Goal: Communication & Community: Participate in discussion

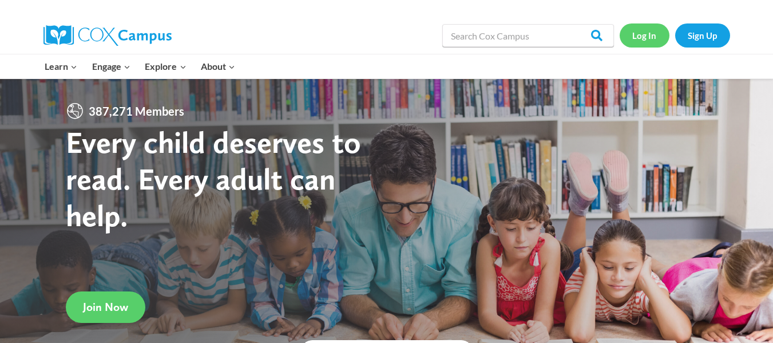
click at [632, 33] on link "Log In" at bounding box center [644, 34] width 50 height 23
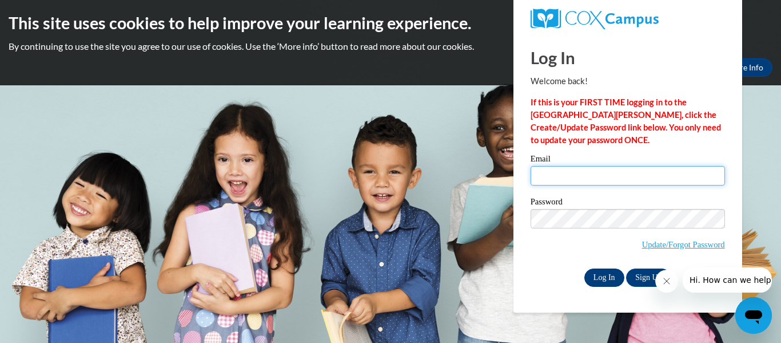
type input "sierraw@ymcaatlanta.org"
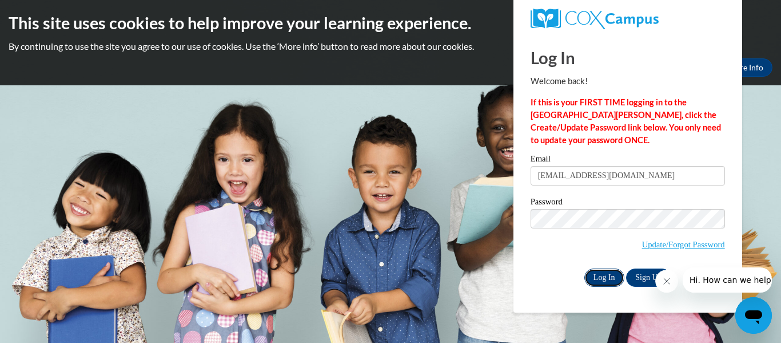
click at [607, 280] on input "Log In" at bounding box center [604, 277] width 40 height 18
click at [606, 272] on input "Log In" at bounding box center [604, 277] width 40 height 18
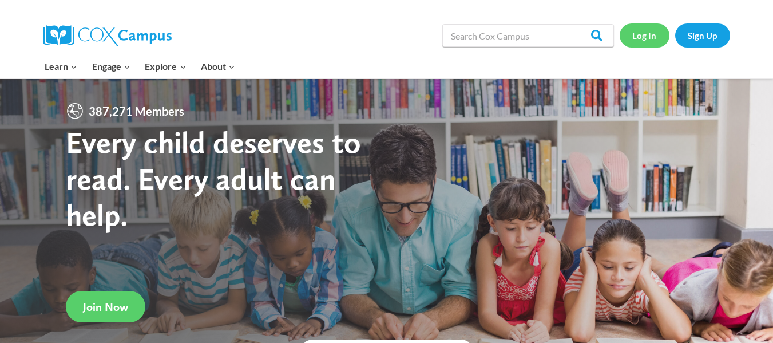
click at [652, 36] on link "Log In" at bounding box center [644, 34] width 50 height 23
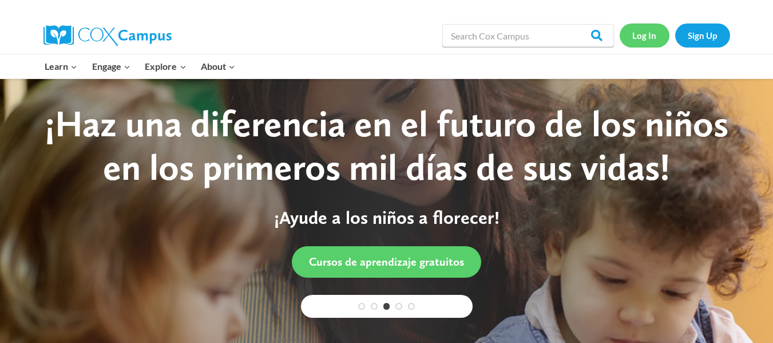
click at [651, 37] on link "Log In" at bounding box center [644, 34] width 50 height 23
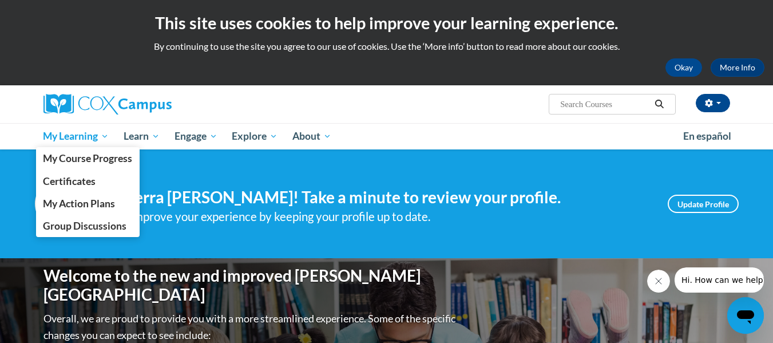
click at [70, 133] on span "My Learning" at bounding box center [76, 136] width 66 height 14
click at [94, 136] on span "My Learning" at bounding box center [76, 136] width 66 height 14
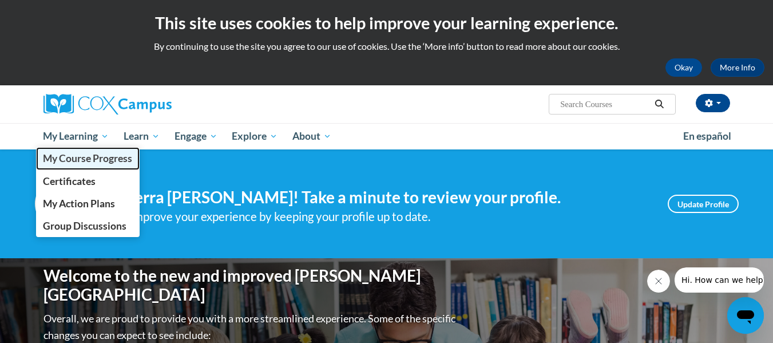
click at [89, 162] on span "My Course Progress" at bounding box center [87, 158] width 89 height 12
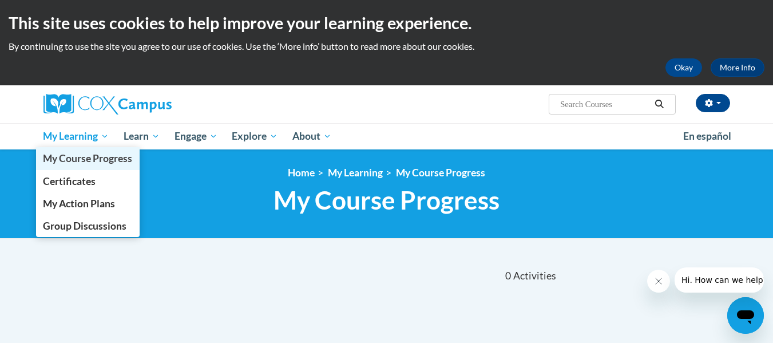
click at [69, 154] on span "My Course Progress" at bounding box center [87, 158] width 89 height 12
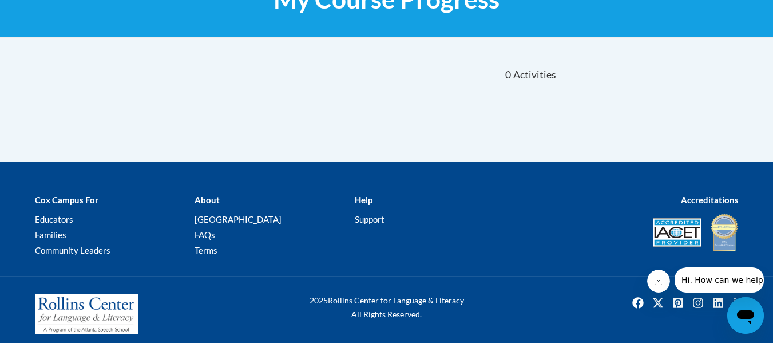
scroll to position [209, 0]
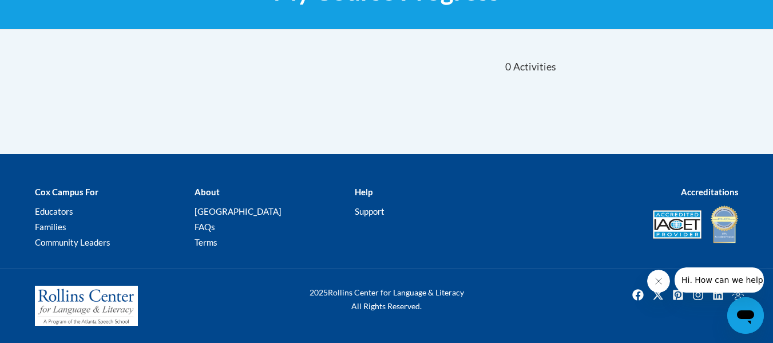
drag, startPoint x: 753, startPoint y: 269, endPoint x: 764, endPoint y: 226, distance: 44.2
click at [763, 267] on html "Hi. How can we help?" at bounding box center [718, 279] width 89 height 25
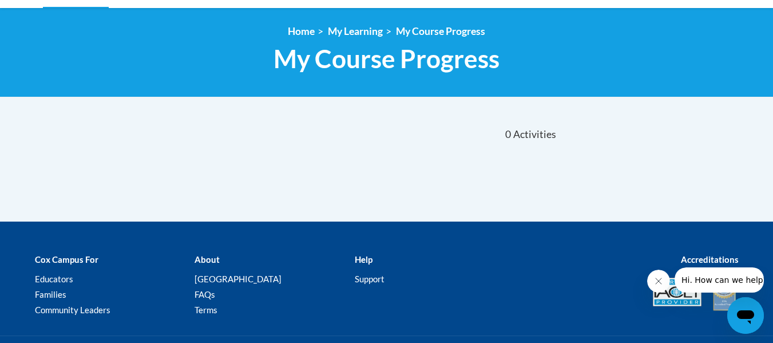
scroll to position [74, 0]
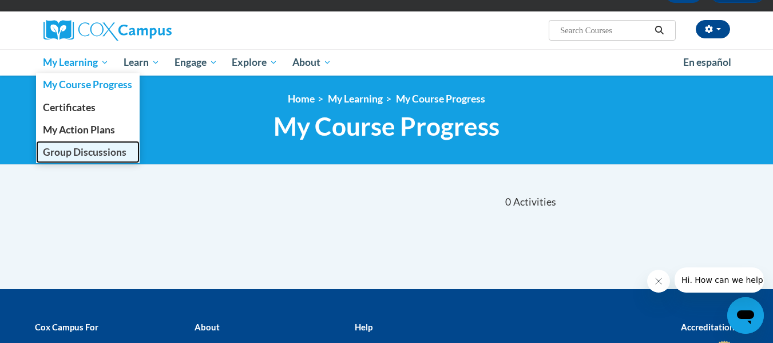
click at [55, 146] on span "Group Discussions" at bounding box center [84, 152] width 83 height 12
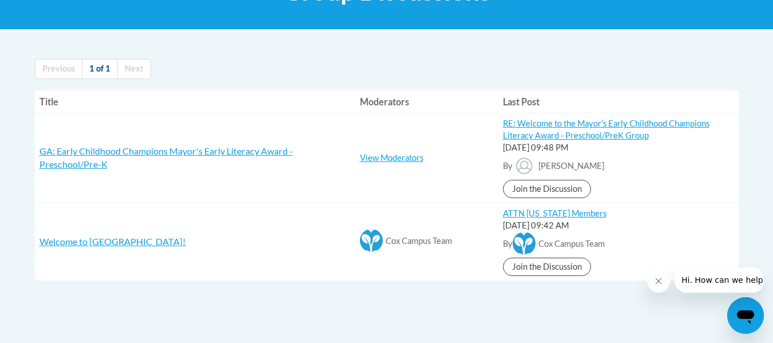
scroll to position [218, 0]
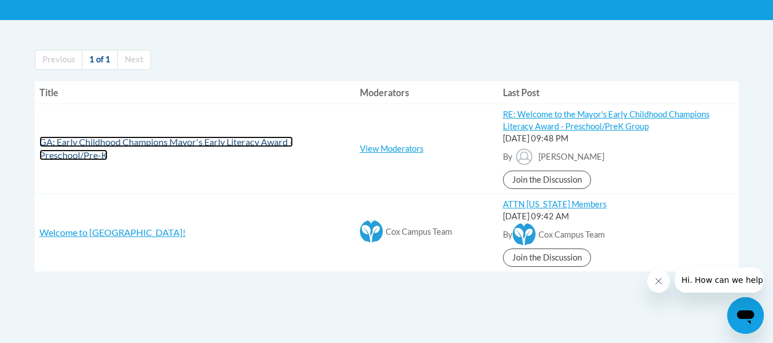
click at [144, 146] on span "GA: Early Childhood Champions Mayor's Early Literacy Award - Preschool/Pre-K" at bounding box center [165, 148] width 253 height 24
click at [92, 145] on span "GA: Early Childhood Champions Mayor's Early Literacy Award - Preschool/Pre-K" at bounding box center [165, 148] width 253 height 24
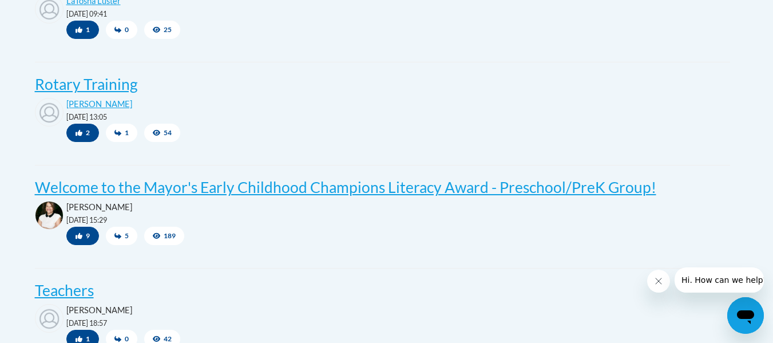
scroll to position [819, 0]
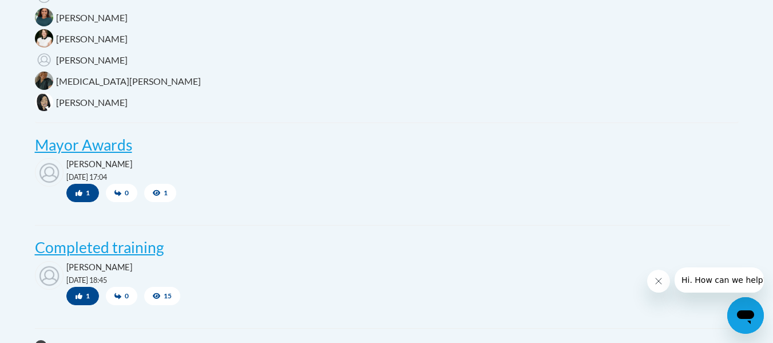
scroll to position [374, 0]
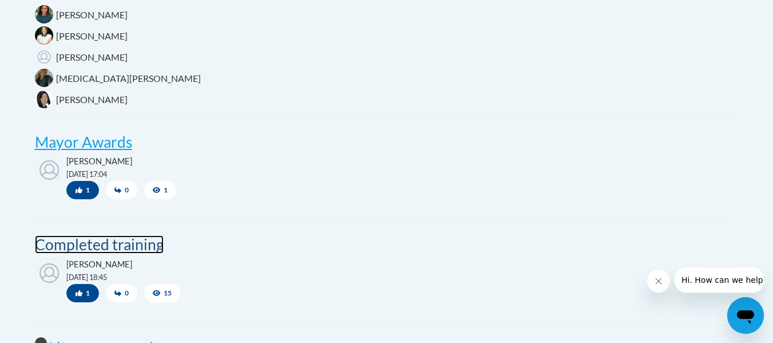
drag, startPoint x: 727, startPoint y: 2, endPoint x: 132, endPoint y: 246, distance: 643.4
drag, startPoint x: 132, startPoint y: 246, endPoint x: 77, endPoint y: 244, distance: 55.5
click at [77, 244] on post "Completed training" at bounding box center [99, 244] width 129 height 18
click at [122, 240] on post "Completed training" at bounding box center [99, 244] width 129 height 18
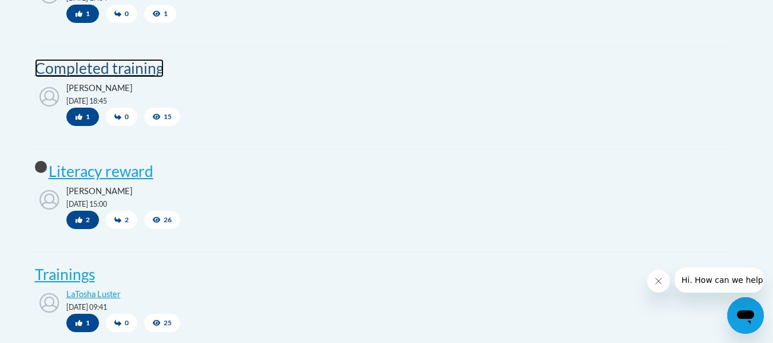
scroll to position [0, 0]
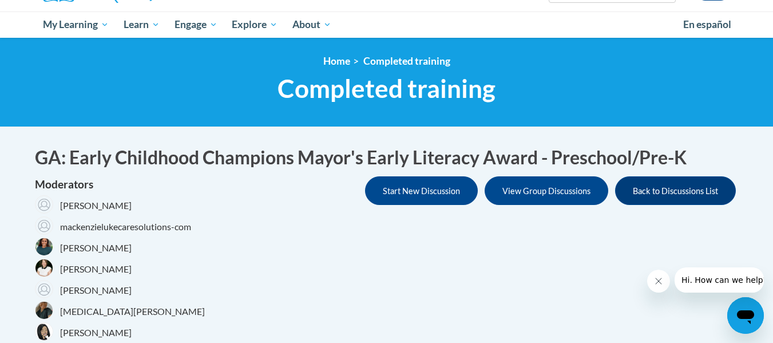
scroll to position [118, 0]
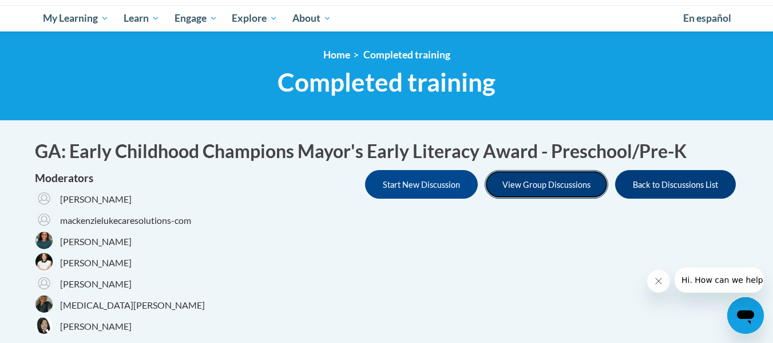
click at [554, 173] on button "View Group Discussions" at bounding box center [546, 184] width 124 height 29
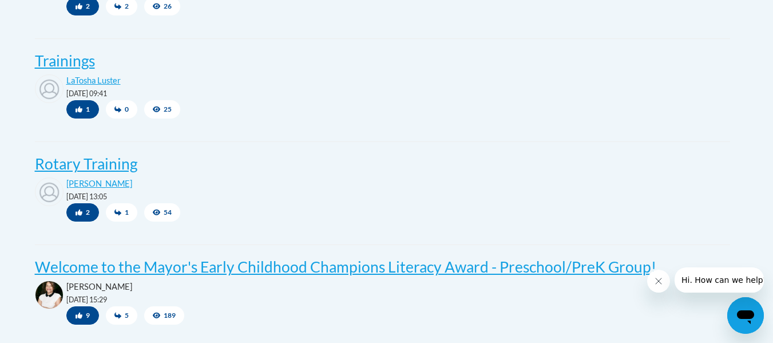
scroll to position [782, 0]
